Goal: Task Accomplishment & Management: Manage account settings

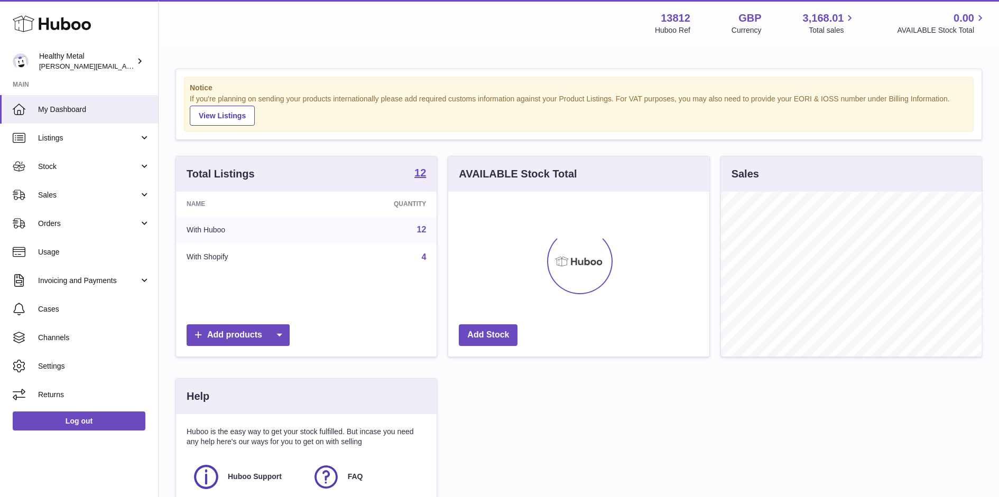
scroll to position [164, 261]
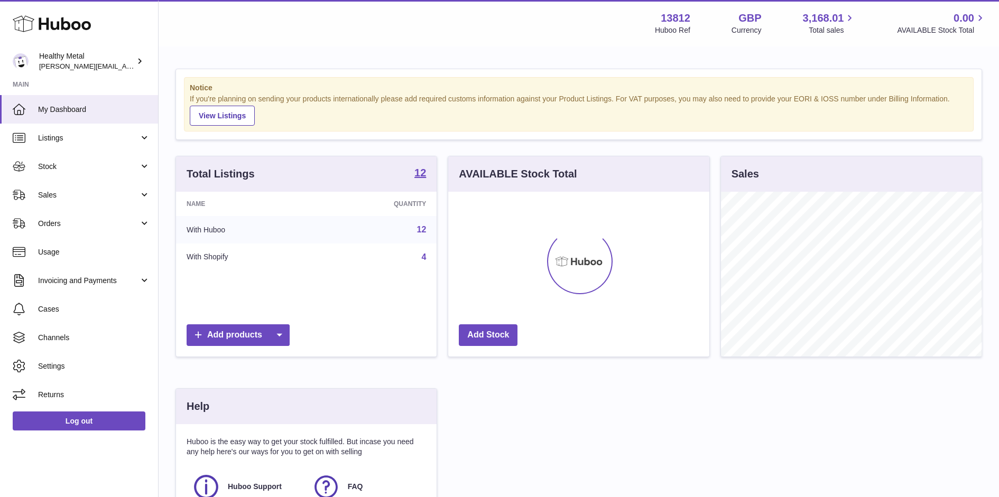
scroll to position [164, 261]
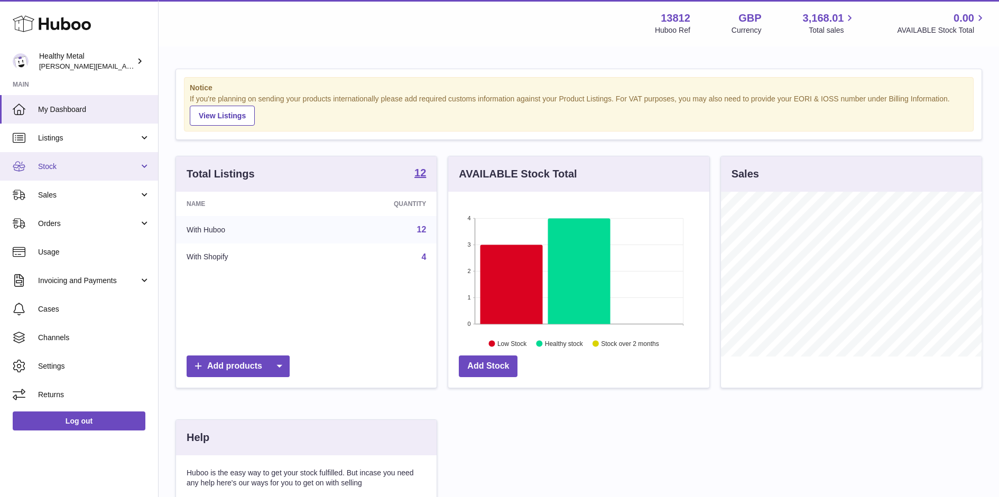
click at [97, 169] on span "Stock" at bounding box center [88, 167] width 101 height 10
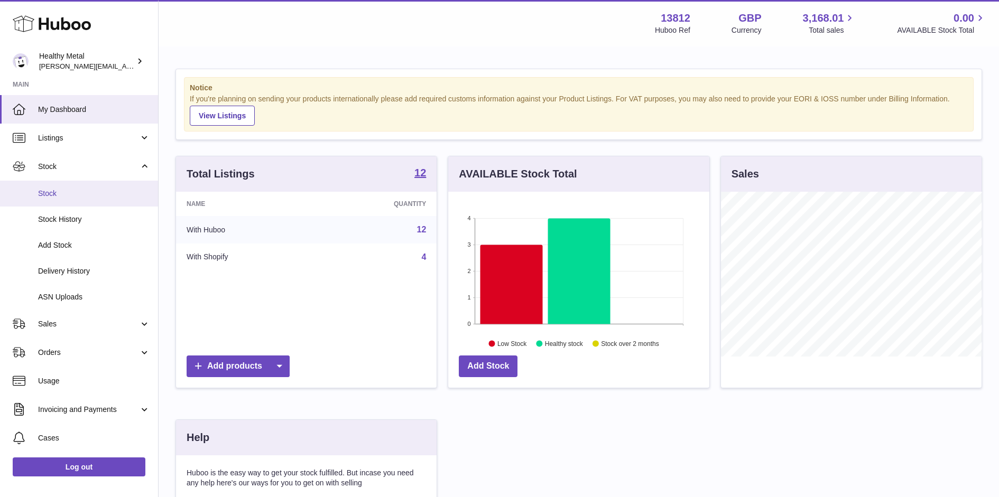
click at [90, 198] on span "Stock" at bounding box center [94, 194] width 112 height 10
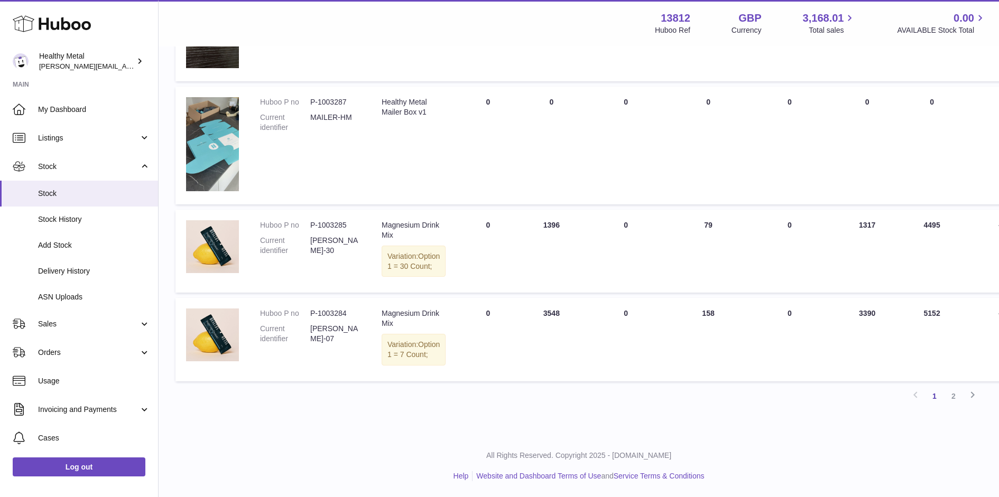
scroll to position [758, 0]
click at [952, 392] on link "2" at bounding box center [953, 396] width 19 height 19
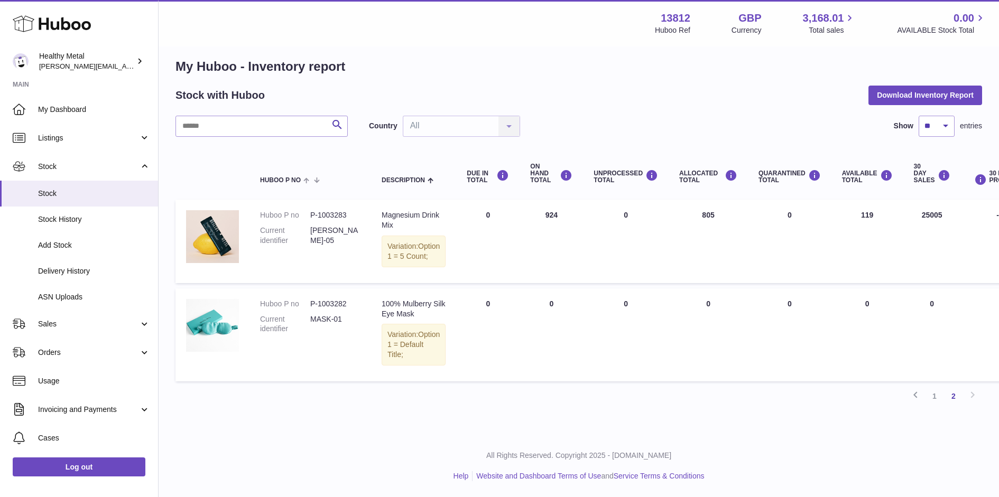
scroll to position [19, 0]
